Goal: Task Accomplishment & Management: Manage account settings

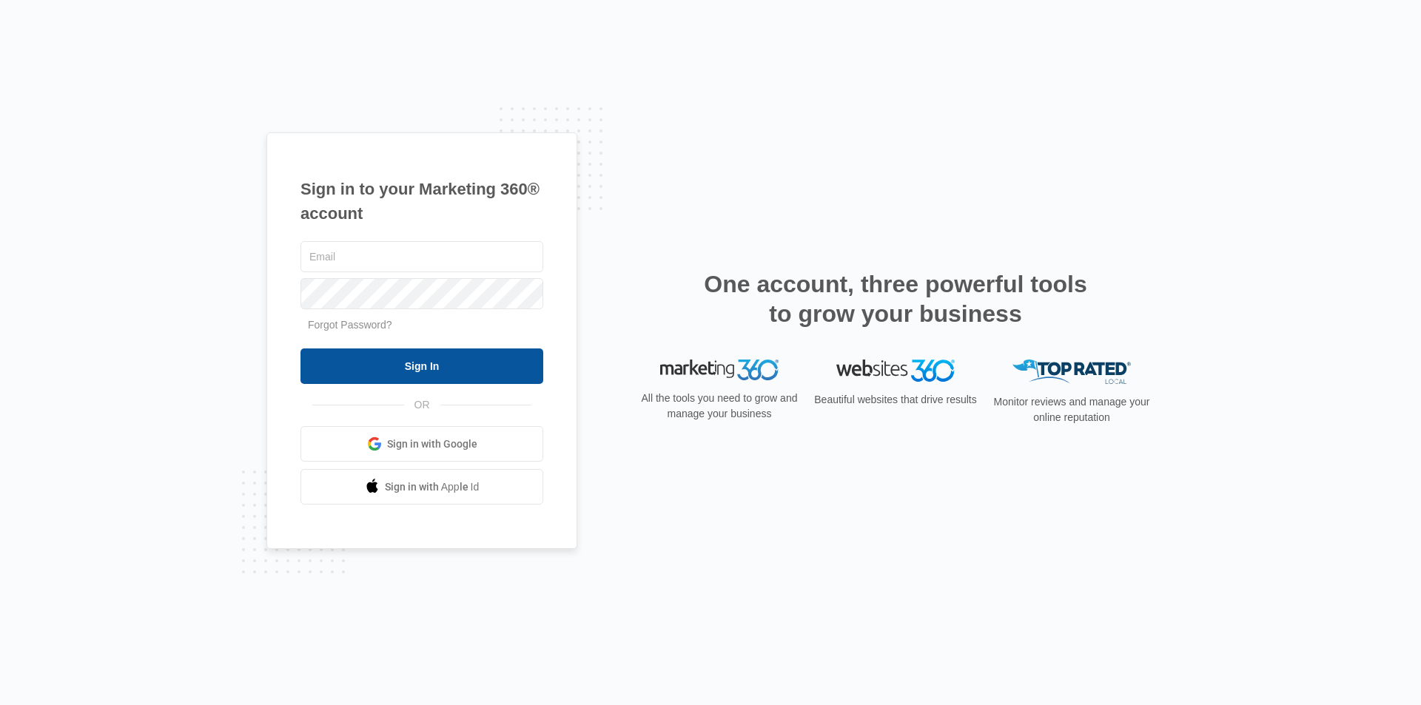
type input "[EMAIL_ADDRESS][PERSON_NAME][DOMAIN_NAME]"
click at [475, 361] on input "Sign In" at bounding box center [421, 367] width 243 height 36
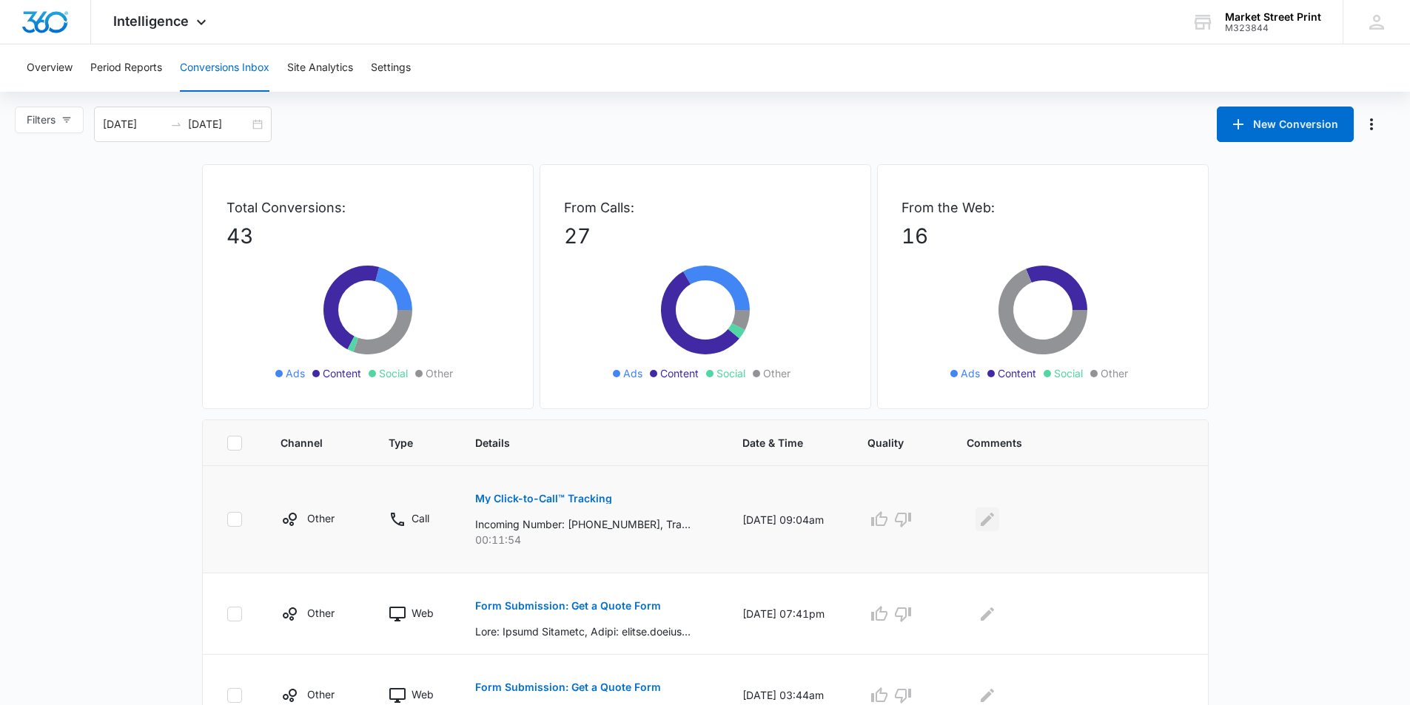
click at [989, 512] on icon "Edit Comments" at bounding box center [987, 520] width 18 height 18
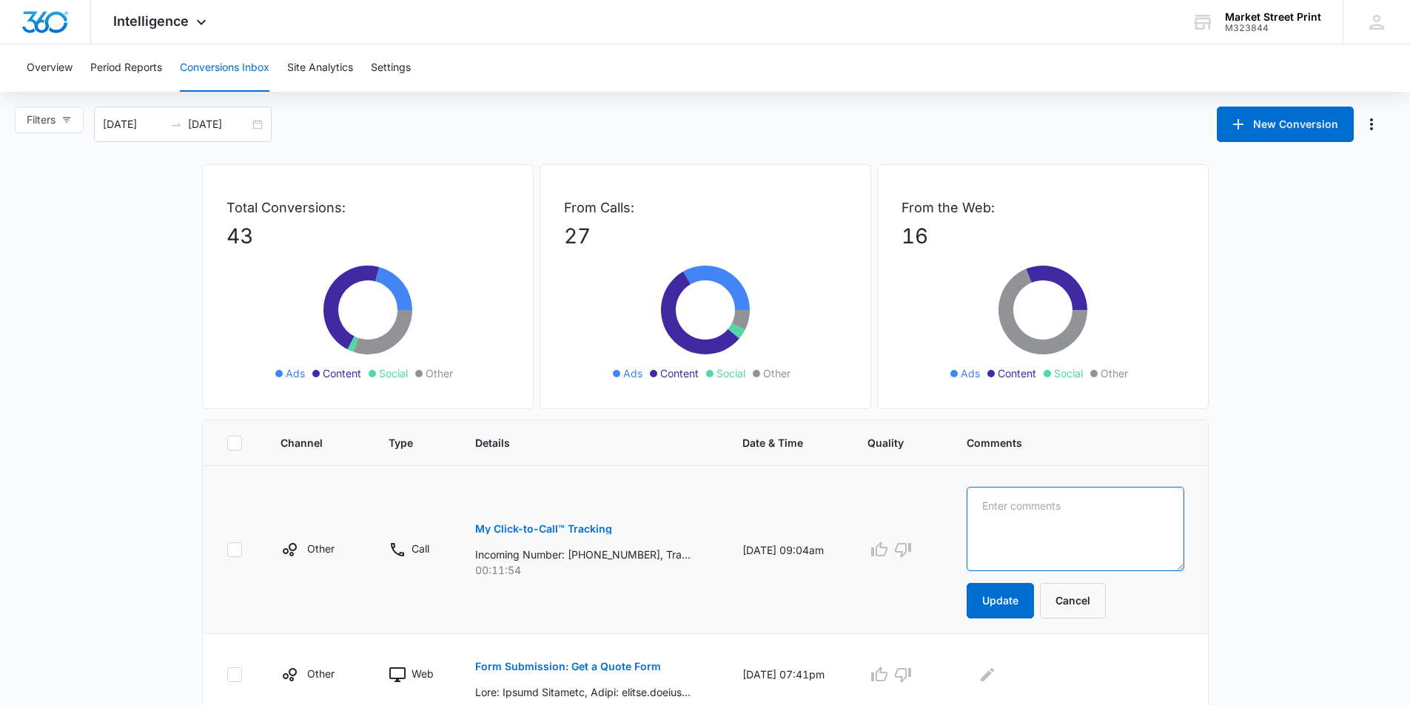
click at [1003, 527] on textarea at bounding box center [1074, 529] width 217 height 84
type textarea "new customer - gold foil for a wedding table cards"
click at [989, 603] on button "Update" at bounding box center [999, 601] width 67 height 36
